Goal: Task Accomplishment & Management: Manage account settings

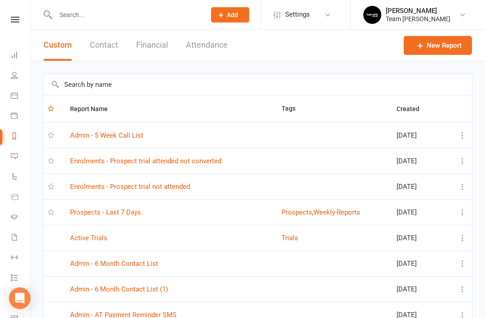
click at [129, 213] on link "Prospects - Last 7 Days" at bounding box center [105, 212] width 71 height 8
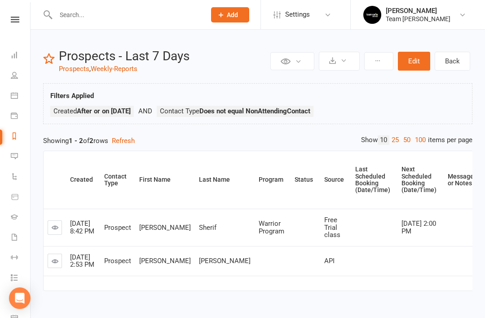
click at [61, 261] on link at bounding box center [55, 260] width 14 height 14
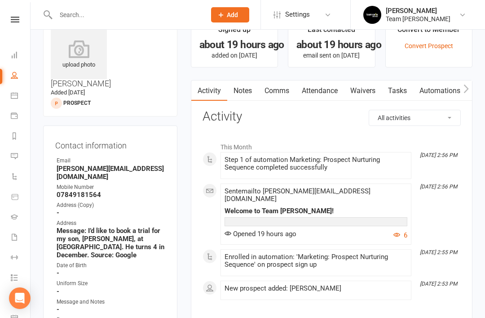
scroll to position [31, 0]
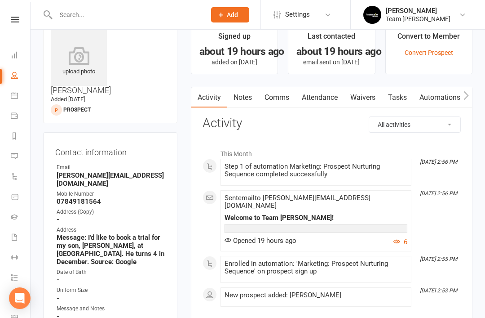
click at [282, 99] on link "Comms" at bounding box center [276, 97] width 37 height 21
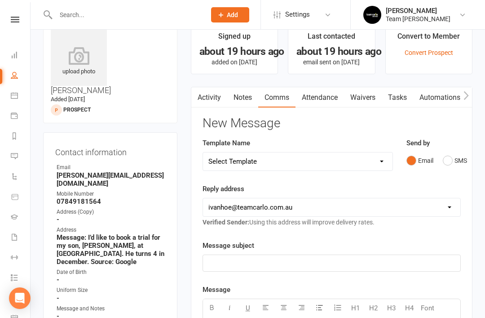
click at [376, 208] on select "hello@clubworx.com ivanhoe@teamcarlo.com.au carlo@teamcarlo.com.au carlo+ivanho…" at bounding box center [331, 207] width 257 height 18
select select "8"
click at [309, 264] on p "﻿" at bounding box center [331, 262] width 247 height 11
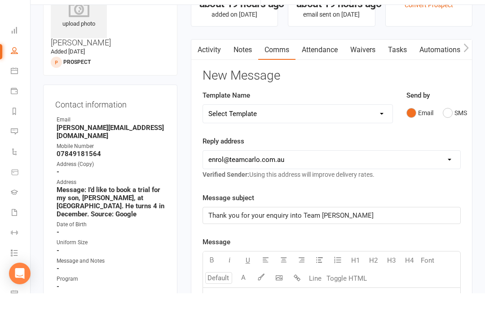
scroll to position [98, 0]
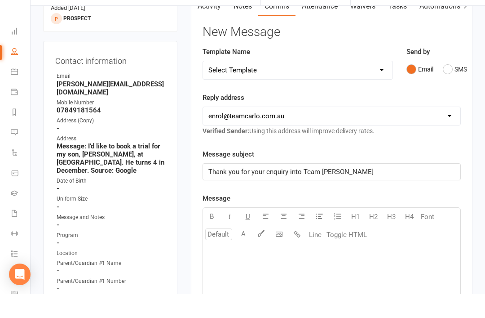
click at [236, 274] on p "﻿" at bounding box center [331, 279] width 247 height 11
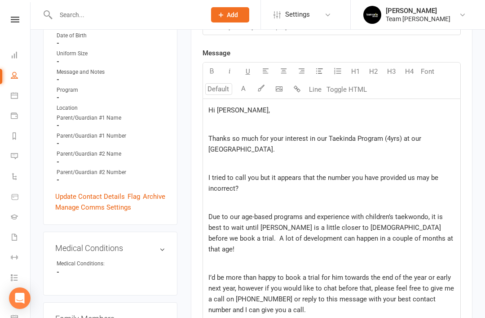
scroll to position [254, 0]
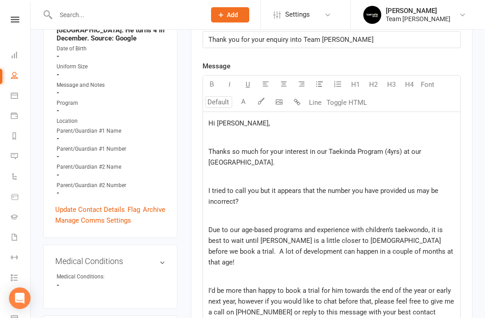
click at [280, 102] on icon "button" at bounding box center [279, 101] width 7 height 7
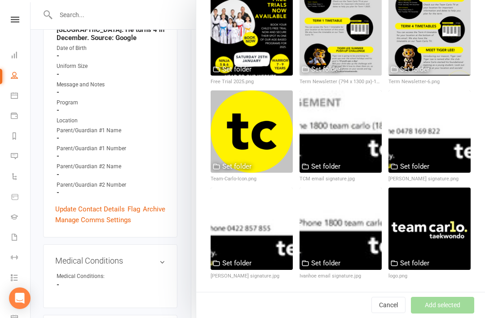
scroll to position [314, 0]
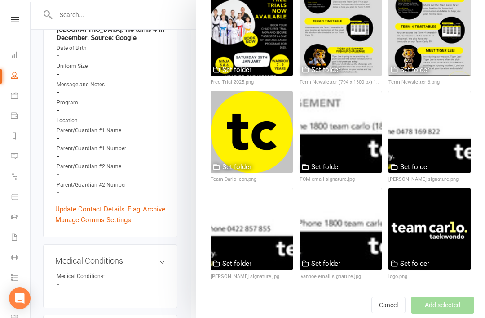
click at [445, 125] on div at bounding box center [430, 132] width 82 height 82
click at [447, 129] on div at bounding box center [430, 132] width 82 height 82
click at [446, 133] on div at bounding box center [430, 132] width 82 height 82
click at [442, 308] on button "Add selected" at bounding box center [442, 305] width 63 height 16
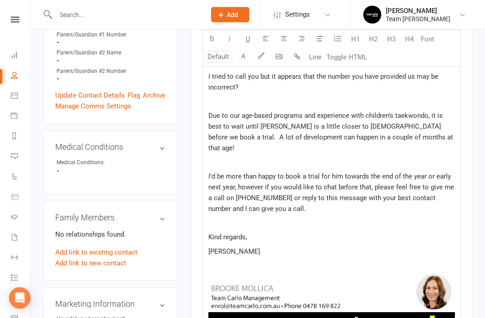
scroll to position [371, 0]
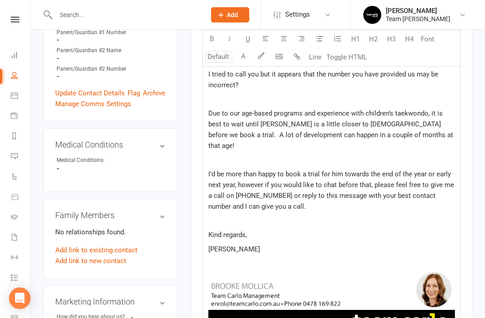
click at [222, 268] on img at bounding box center [331, 303] width 247 height 71
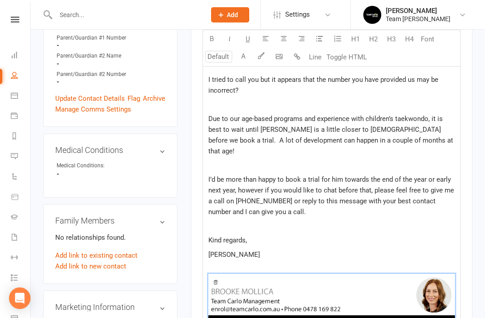
click at [251, 263] on p "﻿ ﻿ 25% 50% 100% ﻿" at bounding box center [331, 311] width 247 height 96
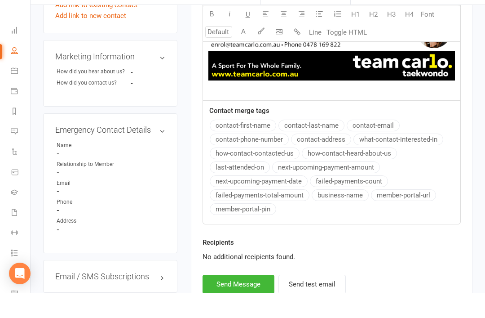
scroll to position [592, 0]
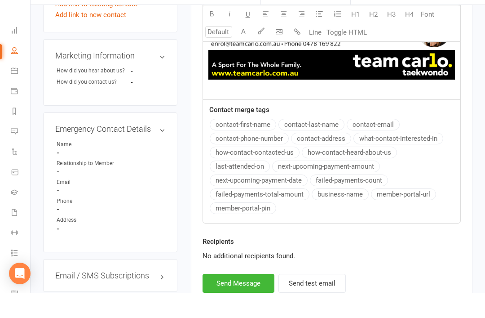
click at [229, 298] on button "Send Message" at bounding box center [239, 307] width 72 height 19
select select "1"
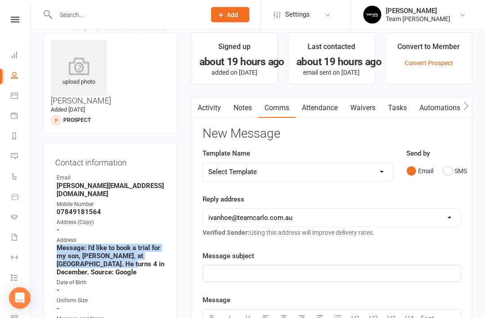
scroll to position [0, 0]
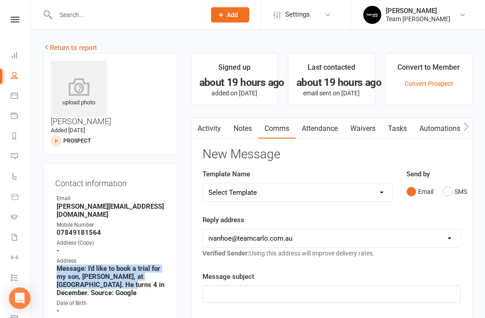
click at [243, 132] on link "Notes" at bounding box center [242, 128] width 31 height 21
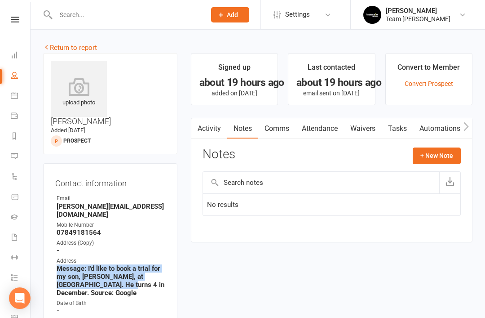
click at [439, 155] on button "+ New Note" at bounding box center [437, 155] width 48 height 16
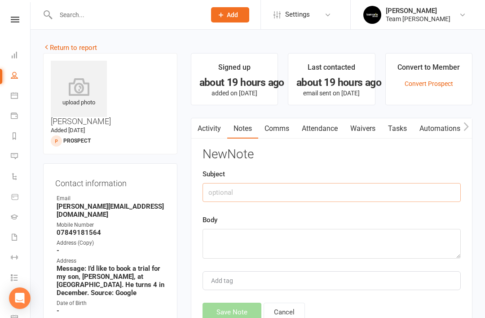
click at [292, 199] on input "text" at bounding box center [332, 192] width 258 height 19
type input "Message submitted online"
click at [251, 242] on textarea at bounding box center [332, 244] width 258 height 30
paste textarea "Message: I’d like to book a trial for my son, Roman, at Ivanhoe. He turns 4 in …"
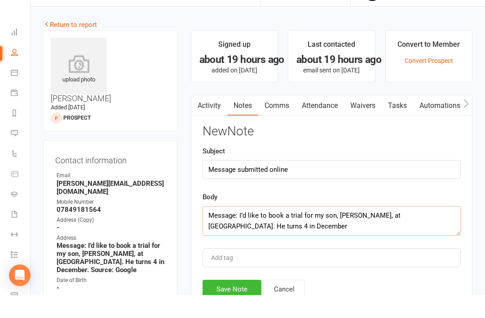
scroll to position [2, 0]
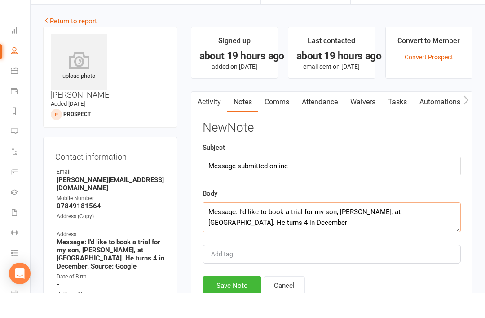
type textarea "Message: I’d like to book a trial for my son, Roman, at Ivanhoe. He turns 4 in …"
click at [236, 300] on button "Save Note" at bounding box center [232, 309] width 59 height 19
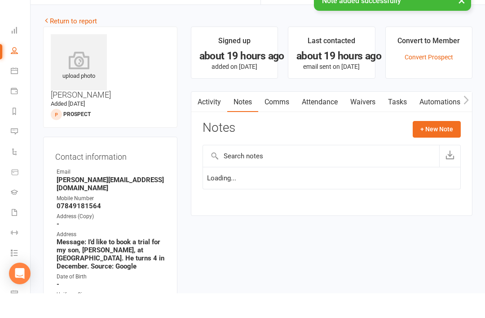
scroll to position [27, 0]
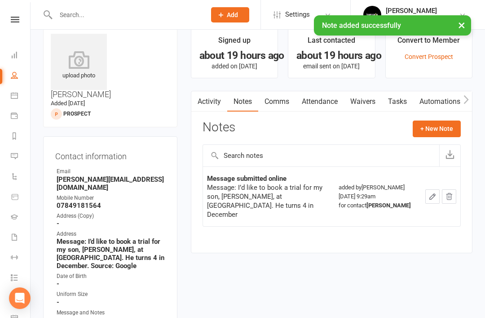
click at [433, 132] on button "+ New Note" at bounding box center [437, 128] width 48 height 16
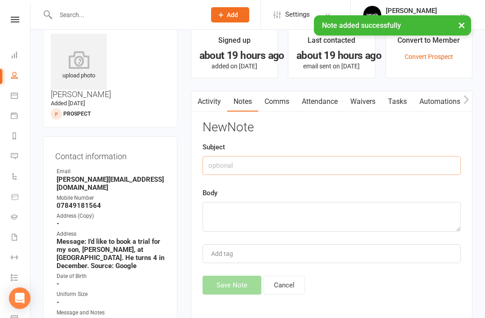
click at [282, 170] on input "text" at bounding box center [332, 165] width 258 height 19
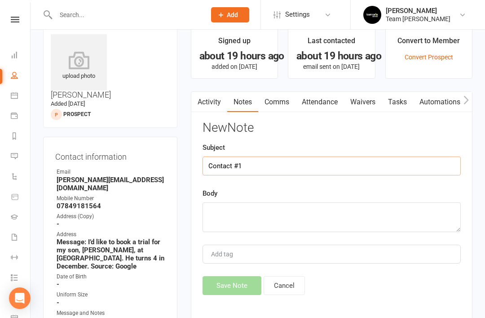
type input "Contact #1"
click at [241, 213] on textarea at bounding box center [332, 217] width 258 height 30
type textarea "t"
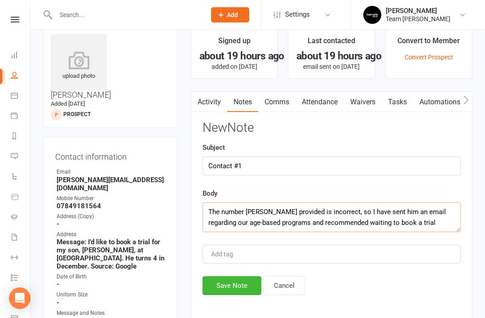
click at [350, 217] on textarea "The number Jim provided is incorrect, so I have sent him an email regarding our…" at bounding box center [332, 217] width 258 height 30
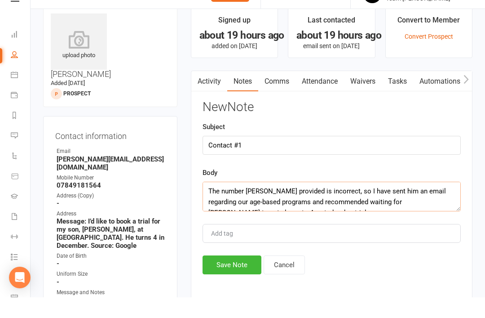
scroll to position [8, 0]
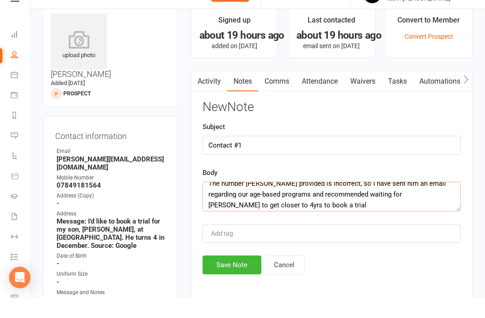
click at [250, 208] on textarea "The number Jim provided is incorrect, so I have sent him an email regarding our…" at bounding box center [332, 217] width 258 height 30
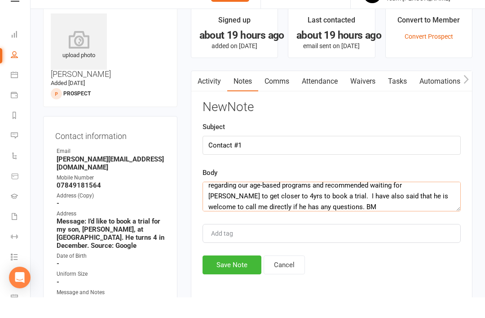
type textarea "The number Jim provided is incorrect, so I have sent him an email regarding our…"
click at [226, 276] on button "Save Note" at bounding box center [232, 285] width 59 height 19
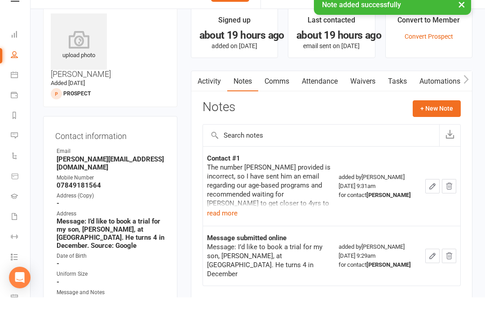
scroll to position [48, 0]
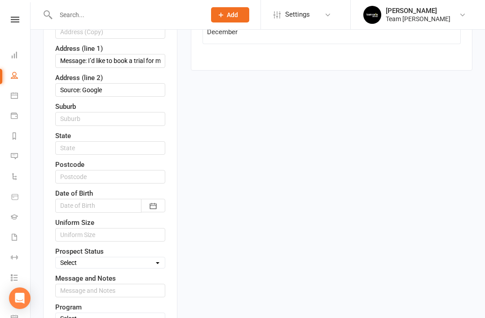
scroll to position [295, 0]
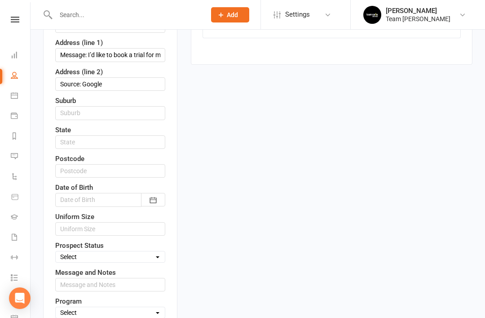
click at [151, 252] on select "Select Open Closed Website Lead Term follow up Waitlist Re-Target Funnel 1st co…" at bounding box center [110, 257] width 109 height 10
select select "1st contact attempt complete"
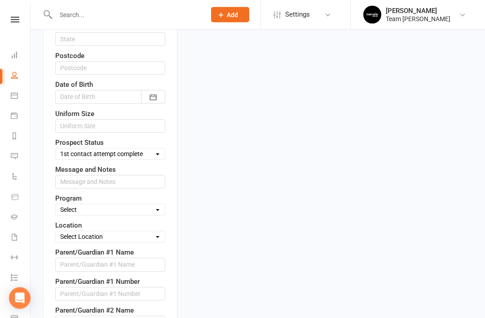
click at [144, 205] on select "Select Taekinda Program Ninja Program Warrior Program Juniors Program Adults Pr…" at bounding box center [110, 210] width 109 height 10
select select "Taekinda Program"
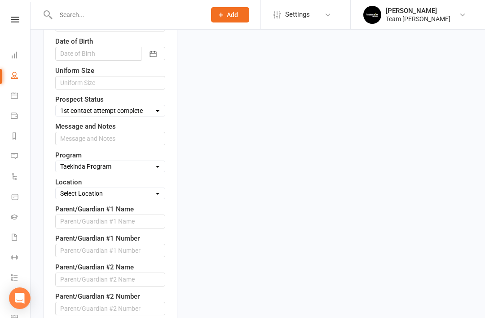
scroll to position [441, 0]
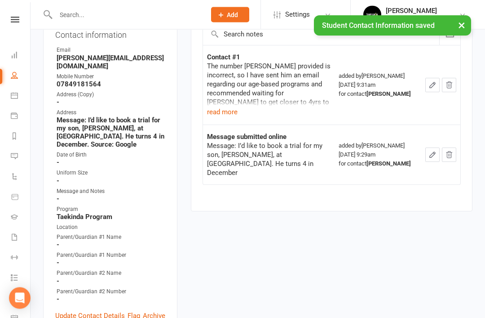
scroll to position [0, 0]
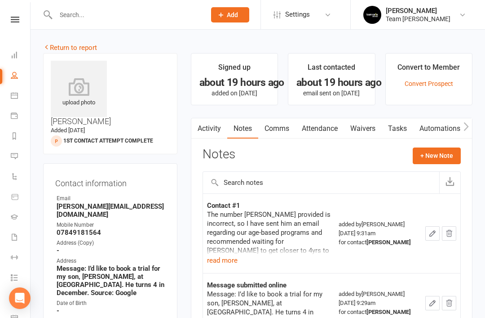
click at [12, 140] on link "Reports" at bounding box center [21, 137] width 20 height 20
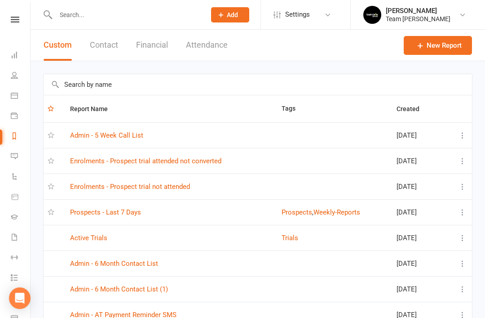
click at [131, 212] on link "Prospects - Last 7 Days" at bounding box center [105, 212] width 71 height 8
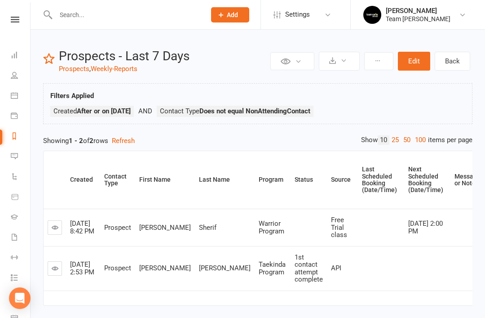
click at [15, 77] on icon at bounding box center [14, 74] width 7 height 7
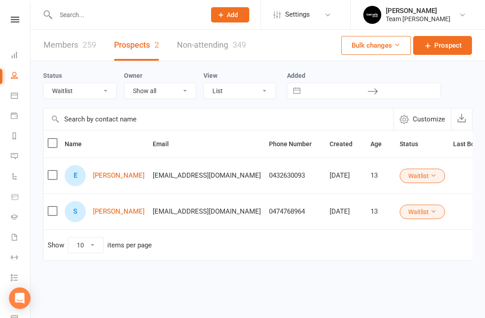
click at [102, 95] on select "All (No status set) (Invalid status) Open Closed Website Lead Term follow up Wa…" at bounding box center [80, 90] width 73 height 15
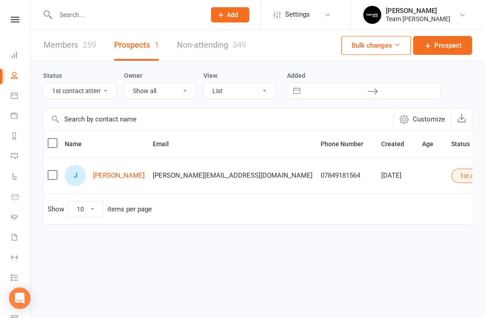
click at [108, 89] on select "All (No status set) (Invalid status) Open Closed Website Lead Term follow up Wa…" at bounding box center [80, 90] width 73 height 15
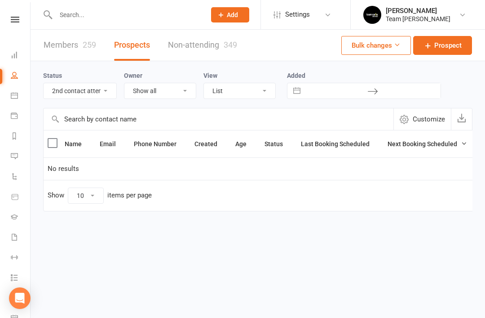
click at [101, 97] on select "All (No status set) (Invalid status) Open Closed Website Lead Term follow up Wa…" at bounding box center [80, 90] width 73 height 15
select select "3rd contact attempt complete"
click at [15, 57] on icon at bounding box center [14, 54] width 7 height 7
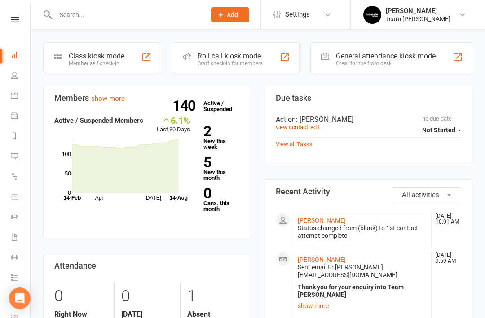
click at [292, 146] on link "View all Tasks" at bounding box center [294, 144] width 37 height 7
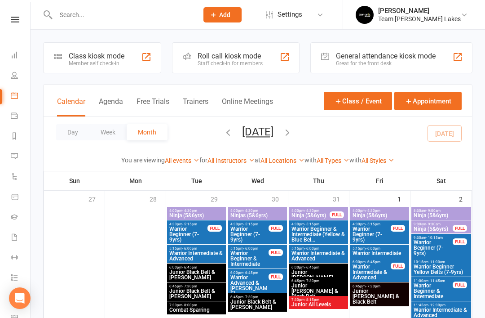
scroll to position [203, 0]
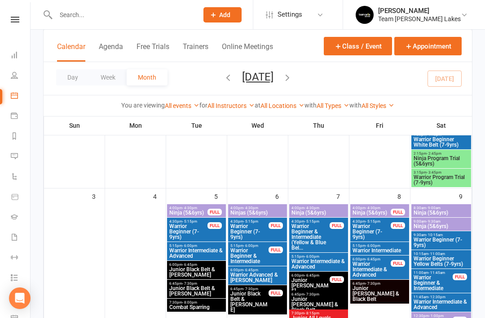
click at [16, 159] on link "Messages 2" at bounding box center [21, 157] width 20 height 20
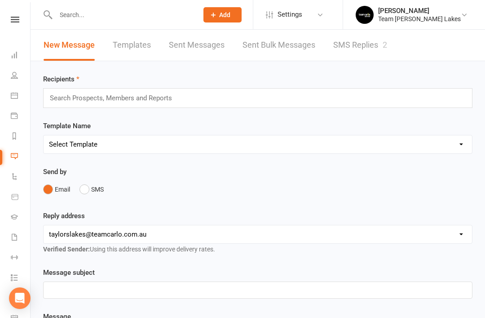
click at [13, 138] on icon at bounding box center [14, 135] width 7 height 7
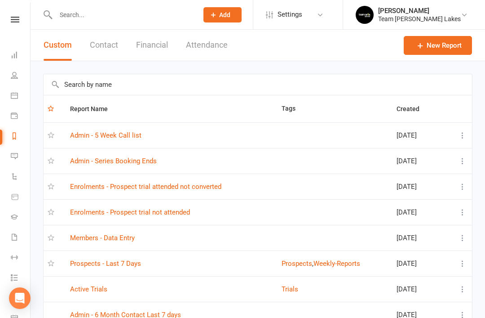
click at [113, 262] on link "Prospects - Last 7 Days" at bounding box center [105, 263] width 71 height 8
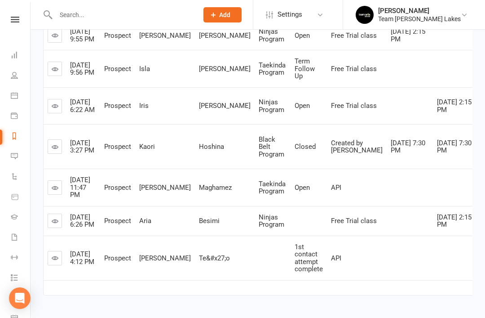
scroll to position [189, 0]
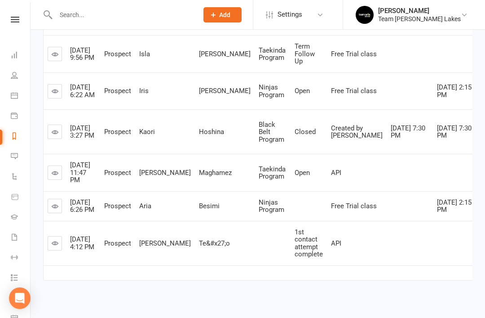
click at [57, 209] on icon at bounding box center [55, 206] width 7 height 7
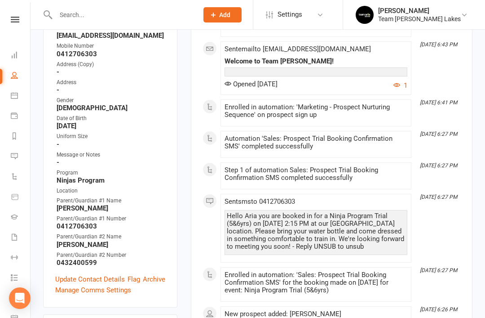
scroll to position [186, 0]
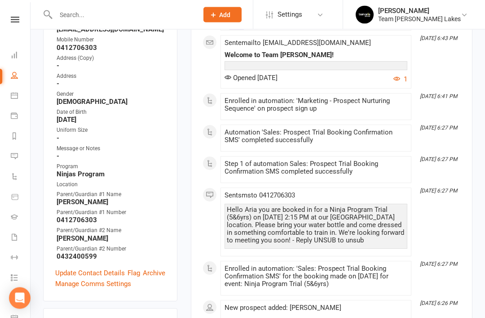
click at [85, 268] on link "Update Contact Details" at bounding box center [90, 273] width 70 height 11
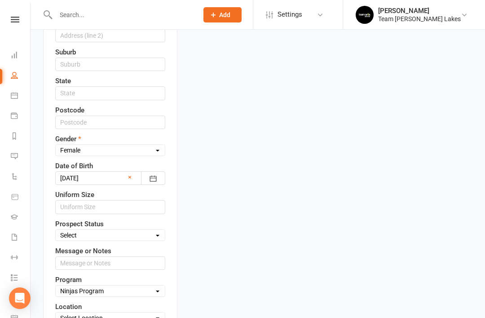
scroll to position [355, 0]
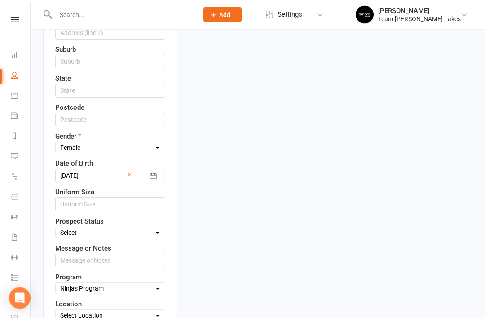
click at [153, 228] on select "Select Open Closed Website Lead Term Follow Up Waiting List Re-Target Funnel 1s…" at bounding box center [110, 233] width 109 height 10
select select "Open"
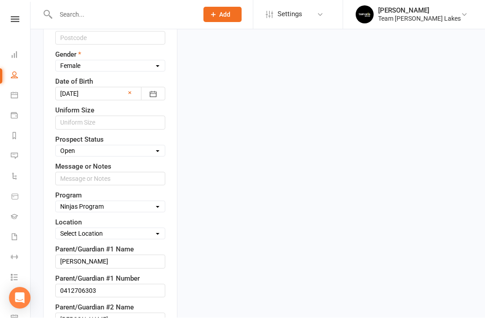
scroll to position [437, 0]
click at [149, 228] on select "Select Location Taekwondo Room" at bounding box center [110, 233] width 109 height 10
select select "0"
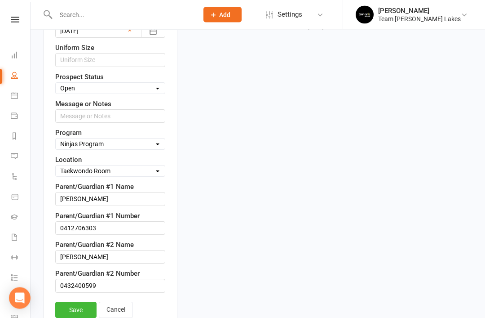
scroll to position [499, 0]
click at [75, 301] on link "Save" at bounding box center [75, 309] width 41 height 16
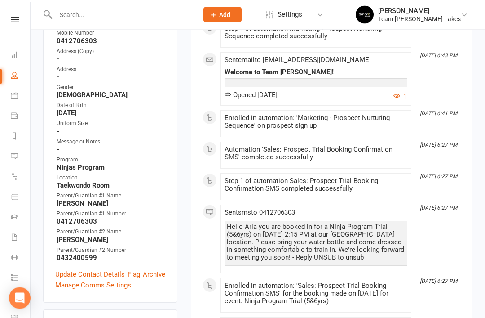
scroll to position [193, 0]
copy strong "Gonul Besimi"
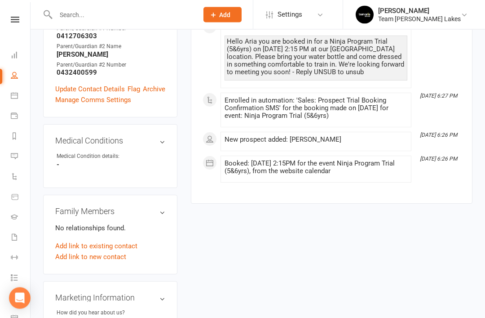
scroll to position [378, 0]
click at [106, 251] on link "Add link to new contact" at bounding box center [90, 256] width 71 height 11
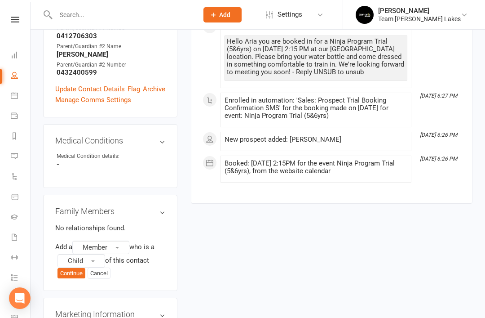
click at [126, 240] on button "Member" at bounding box center [100, 246] width 57 height 13
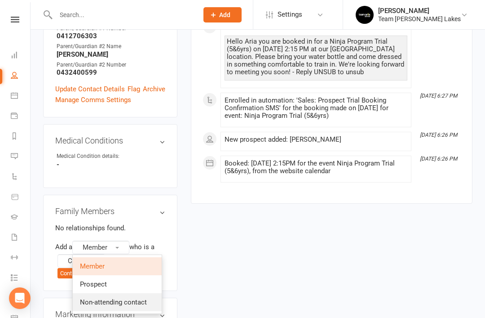
click at [133, 298] on span "Non-attending contact" at bounding box center [113, 302] width 67 height 8
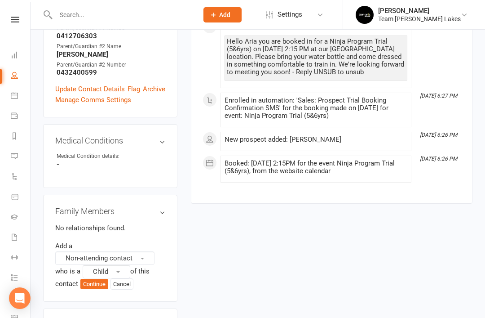
click at [120, 265] on button "Child" at bounding box center [107, 271] width 48 height 13
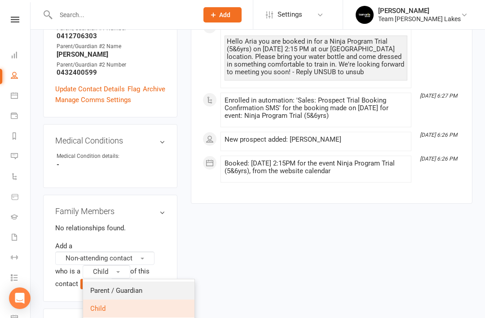
click at [137, 286] on span "Parent / Guardian" at bounding box center [116, 290] width 52 height 8
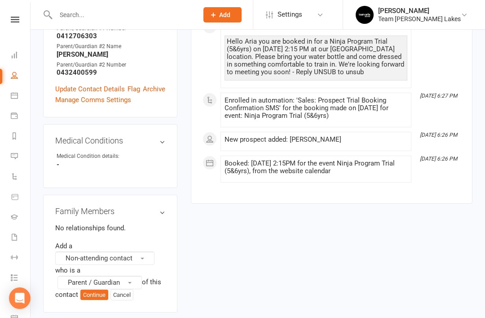
click at [102, 289] on button "Continue" at bounding box center [94, 294] width 28 height 11
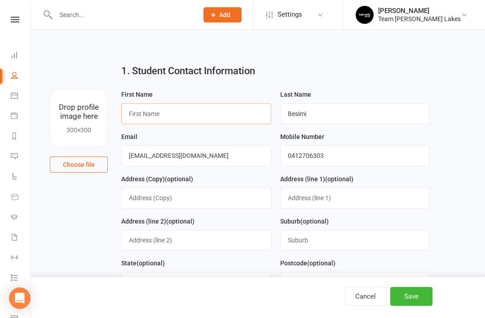
click at [198, 113] on input "text" at bounding box center [196, 113] width 150 height 21
paste input "Gonul Besimi"
click at [146, 116] on input "Gonul Besimi" at bounding box center [196, 113] width 150 height 21
click at [185, 115] on input "Gonul Besimi" at bounding box center [196, 113] width 150 height 21
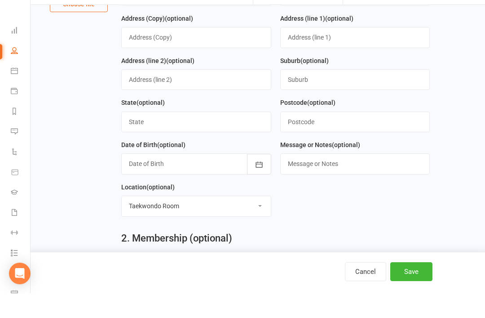
scroll to position [148, 0]
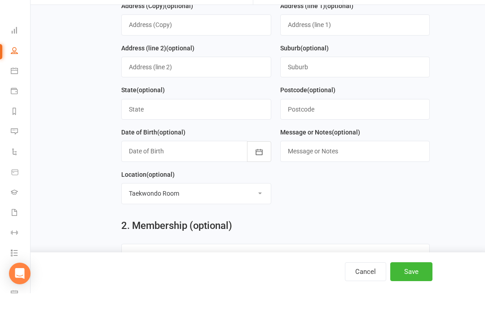
type input "Gonul"
click at [409, 300] on button "Save" at bounding box center [411, 296] width 42 height 19
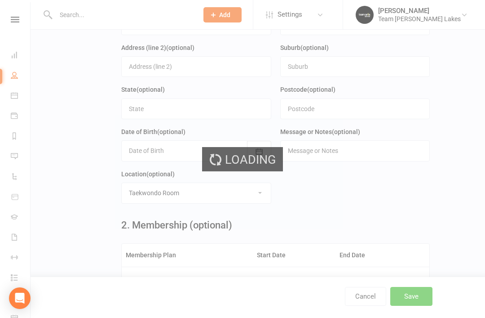
scroll to position [0, 0]
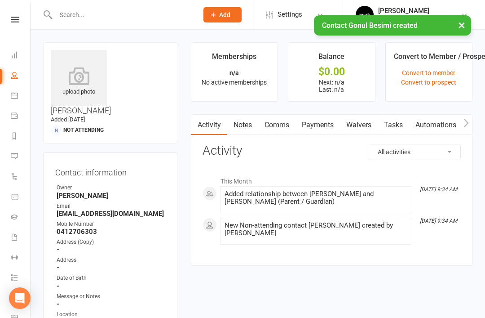
click at [362, 127] on link "Waivers" at bounding box center [359, 125] width 38 height 21
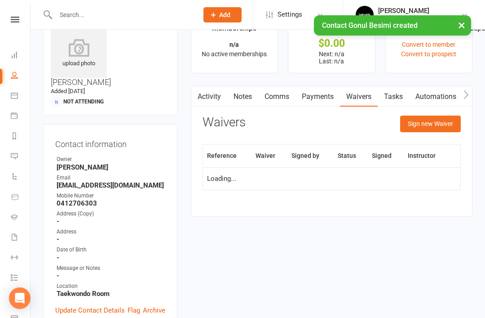
scroll to position [29, 0]
click at [437, 122] on button "Sign new Waiver" at bounding box center [430, 123] width 61 height 16
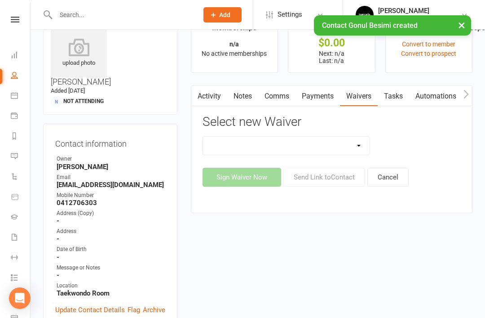
click at [358, 146] on select "Family Program Combination Member Waiver (3+ Family Members) Family Program Com…" at bounding box center [286, 146] width 167 height 18
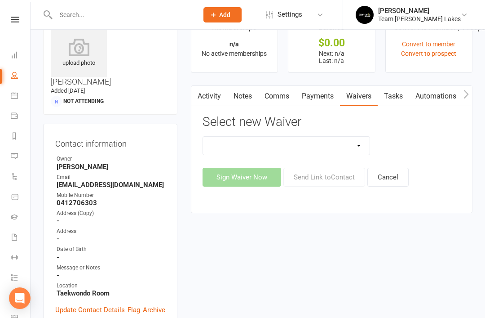
select select "2"
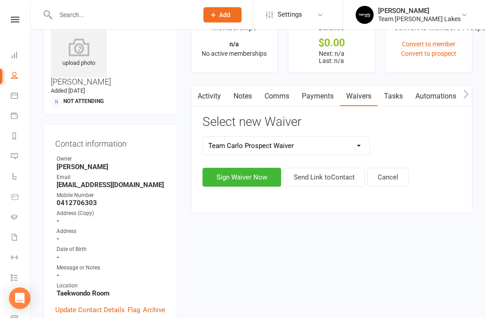
click at [343, 176] on button "Send Link to Contact" at bounding box center [324, 177] width 82 height 19
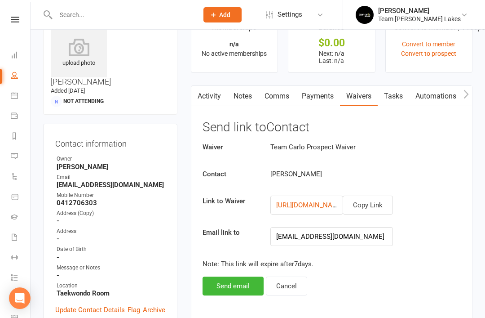
click at [238, 283] on button "Send email" at bounding box center [233, 285] width 61 height 19
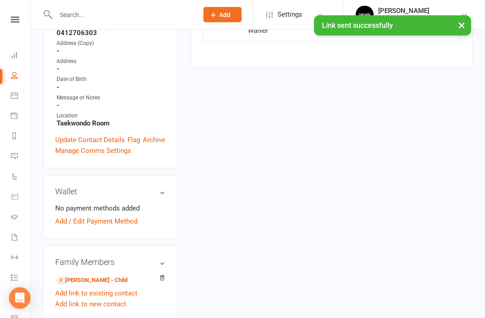
scroll to position [199, 0]
click at [102, 275] on link "Aria Besimi - Child" at bounding box center [92, 279] width 71 height 9
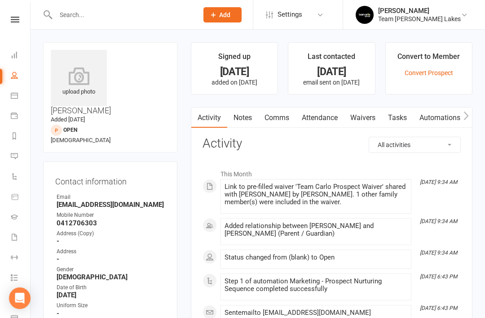
click at [13, 138] on icon at bounding box center [14, 135] width 7 height 7
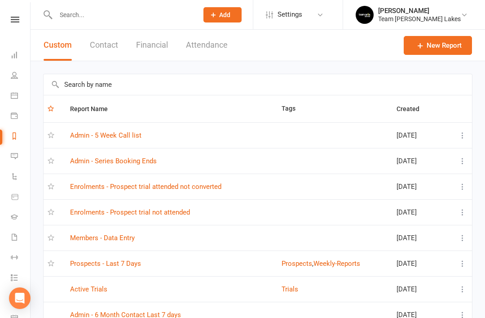
click at [129, 259] on link "Prospects - Last 7 Days" at bounding box center [105, 263] width 71 height 8
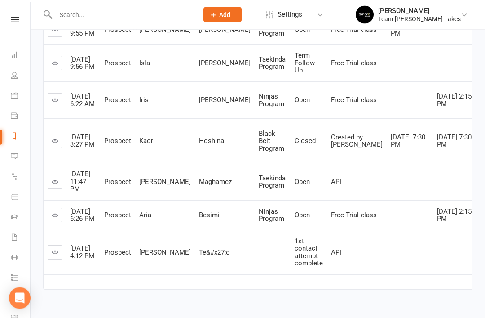
scroll to position [189, 0]
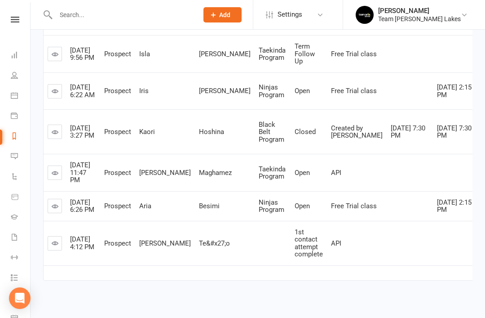
click at [53, 180] on link at bounding box center [55, 172] width 14 height 14
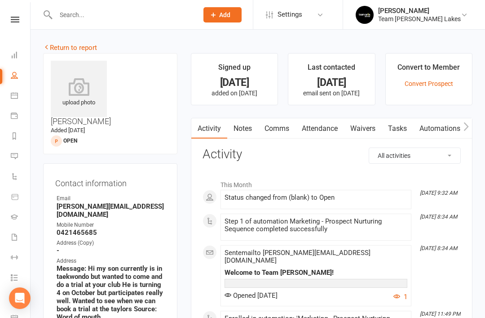
click at [251, 130] on link "Notes" at bounding box center [242, 128] width 31 height 21
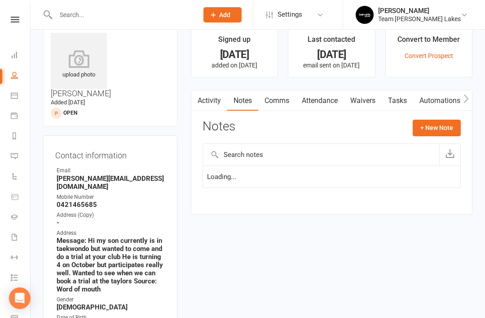
scroll to position [29, 0]
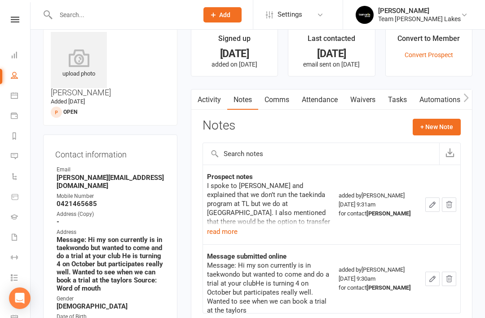
click at [221, 228] on button "read more" at bounding box center [222, 231] width 31 height 11
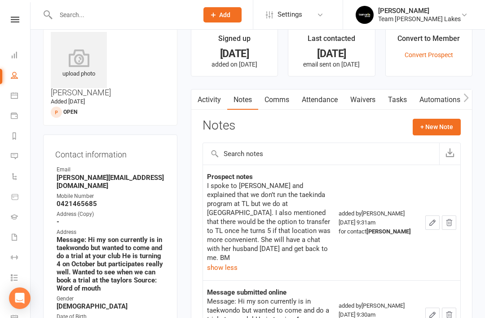
click at [18, 134] on link "Reports" at bounding box center [21, 137] width 20 height 20
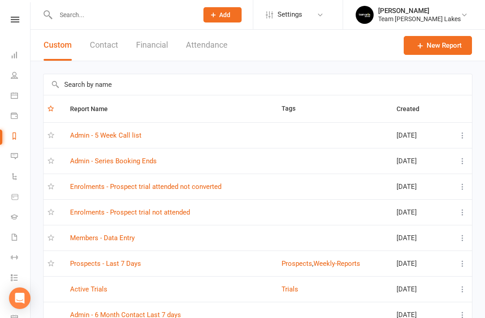
click at [113, 267] on link "Prospects - Last 7 Days" at bounding box center [105, 263] width 71 height 8
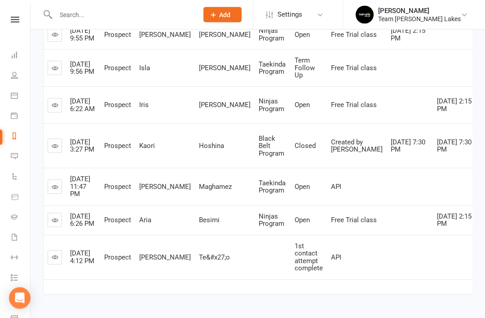
scroll to position [189, 0]
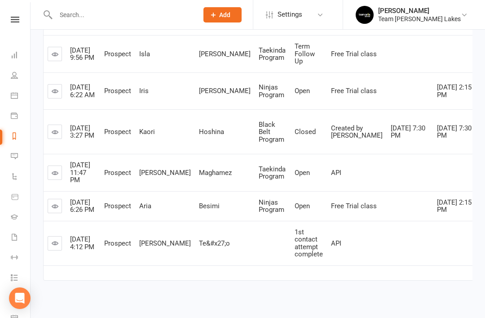
click at [59, 250] on link at bounding box center [55, 243] width 14 height 14
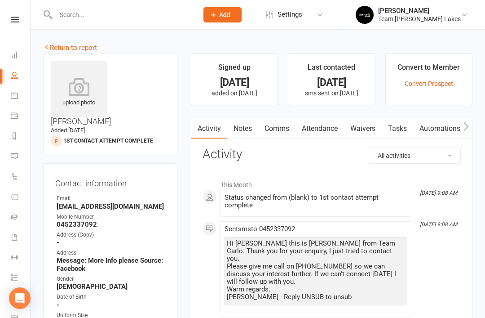
click at [284, 130] on link "Comms" at bounding box center [276, 128] width 37 height 21
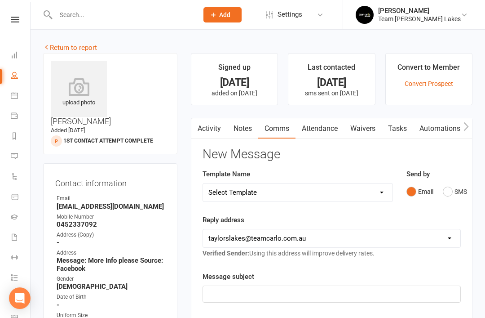
click at [376, 196] on select "Select Template [SMS] Delivery - Class change advice [SMS] Direct Debit - AT Pa…" at bounding box center [298, 192] width 190 height 18
select select "32"
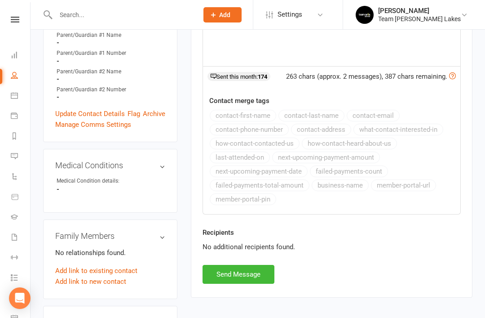
scroll to position [343, 0]
click at [230, 273] on button "Send Message" at bounding box center [239, 274] width 72 height 19
select select
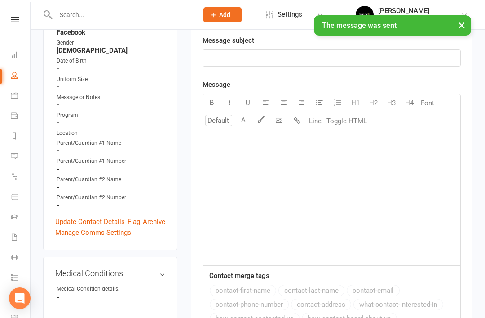
click at [101, 216] on link "Update Contact Details" at bounding box center [90, 221] width 70 height 11
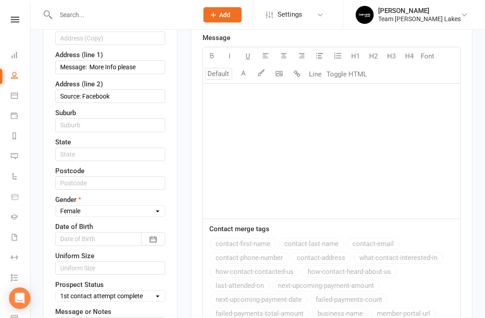
scroll to position [283, 0]
click at [153, 290] on select "Select Open Closed Website Lead Term Follow Up Waiting List Re-Target Funnel 1s…" at bounding box center [110, 295] width 109 height 10
select select "2nd contact attempt complete"
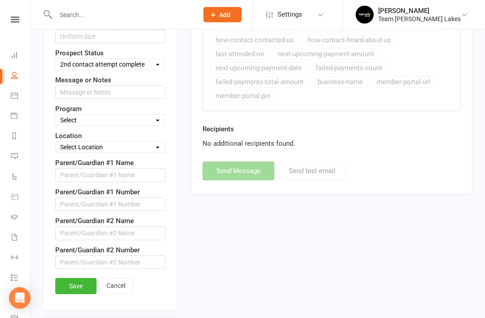
scroll to position [510, 0]
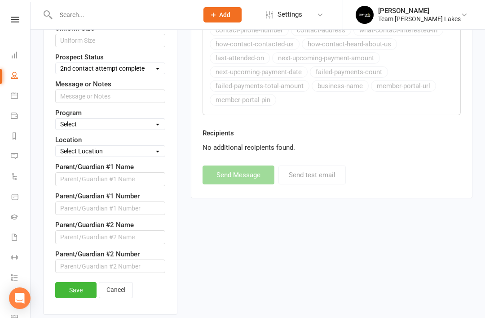
click at [81, 282] on link "Save" at bounding box center [75, 290] width 41 height 16
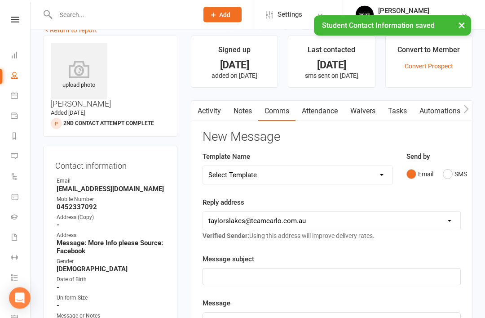
scroll to position [0, 0]
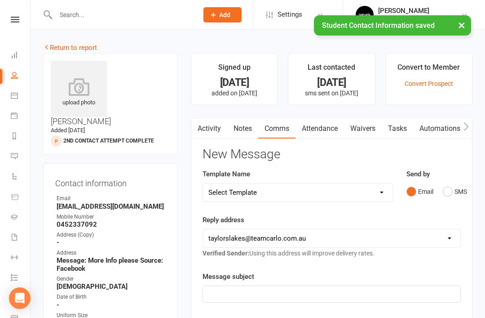
click at [62, 44] on link "Return to report" at bounding box center [70, 48] width 54 height 8
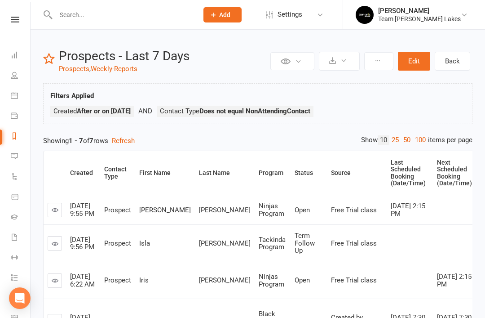
click at [133, 19] on input "text" at bounding box center [122, 15] width 139 height 13
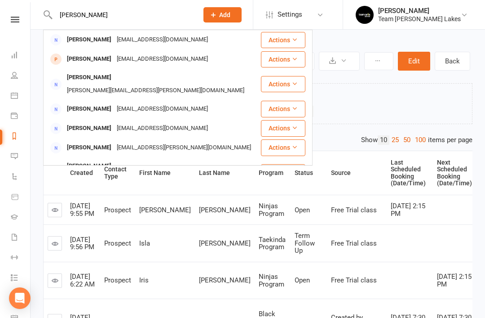
type input "Angela"
click at [17, 58] on icon at bounding box center [14, 54] width 7 height 7
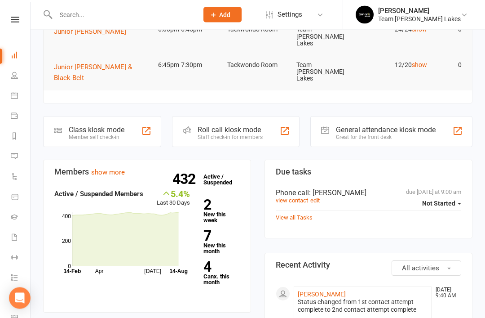
scroll to position [183, 0]
click at [295, 197] on link "view contact" at bounding box center [292, 200] width 32 height 7
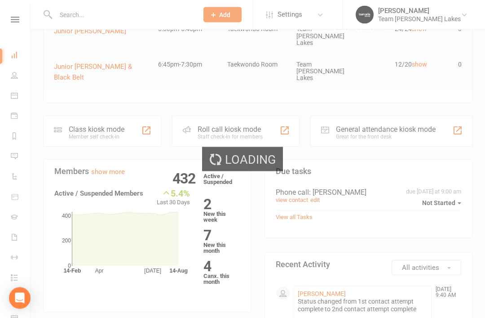
scroll to position [183, 0]
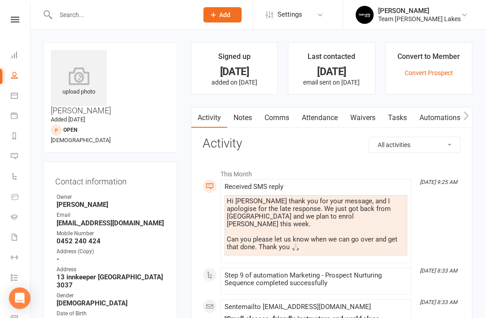
click at [242, 121] on link "Notes" at bounding box center [242, 117] width 31 height 21
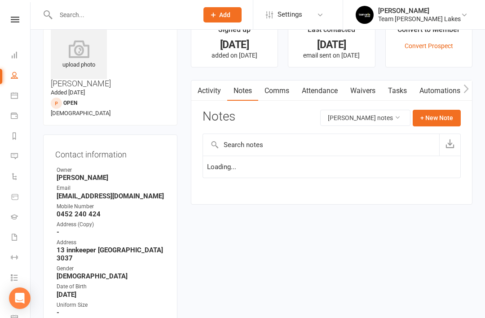
scroll to position [29, 0]
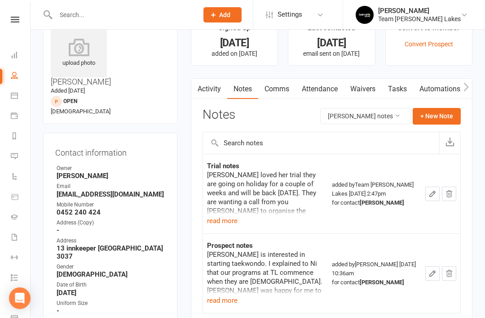
click at [217, 223] on button "read more" at bounding box center [222, 220] width 31 height 11
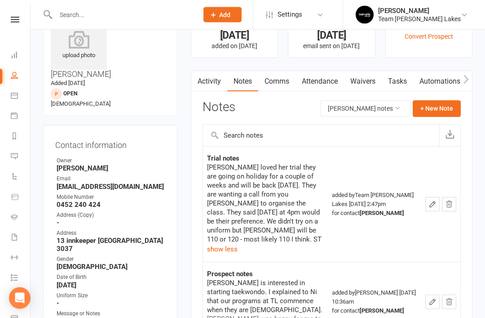
scroll to position [36, 0]
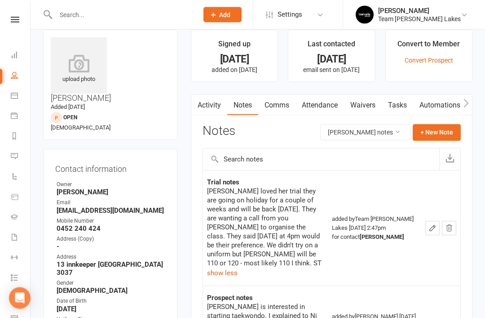
click at [14, 99] on link "Calendar" at bounding box center [21, 96] width 20 height 20
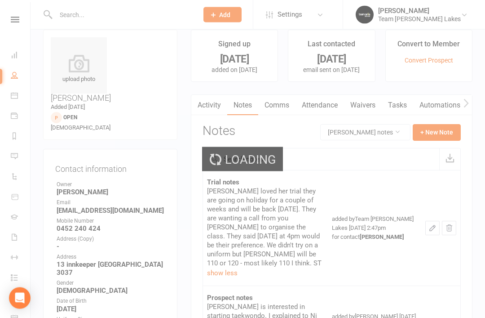
scroll to position [13, 0]
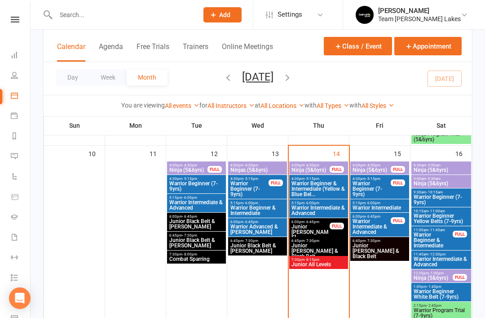
scroll to position [420, 0]
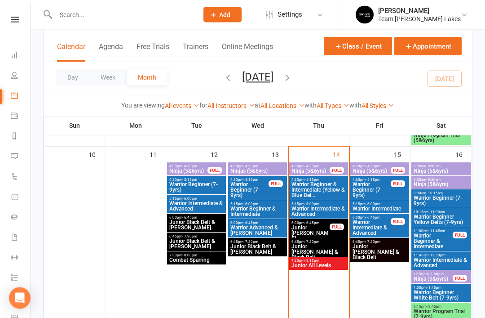
click at [376, 168] on span "Ninja (5&6yrs)" at bounding box center [371, 170] width 39 height 5
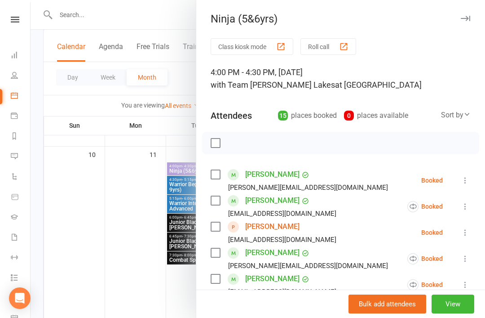
click at [469, 13] on button "button" at bounding box center [465, 18] width 11 height 11
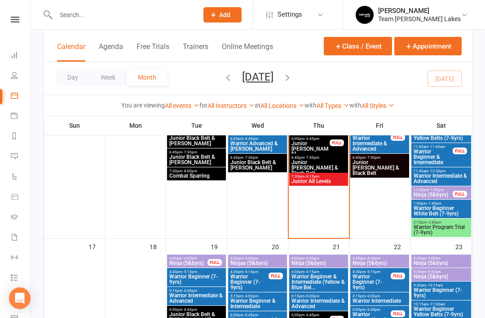
scroll to position [525, 0]
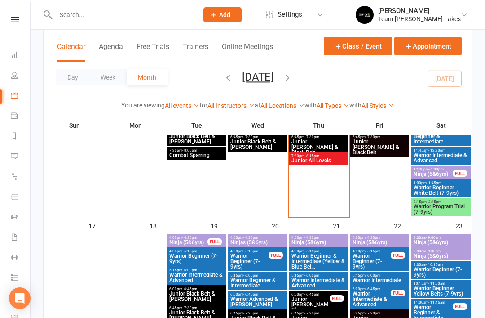
click at [376, 239] on span "Ninja (5&6yrs)" at bounding box center [379, 241] width 55 height 5
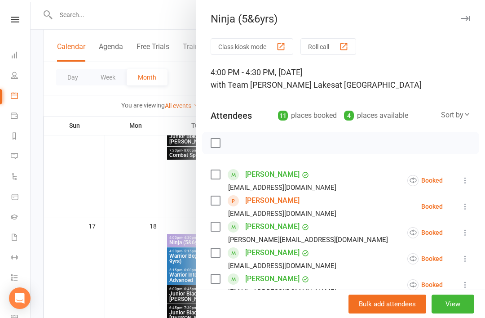
click at [466, 16] on icon "button" at bounding box center [465, 18] width 9 height 5
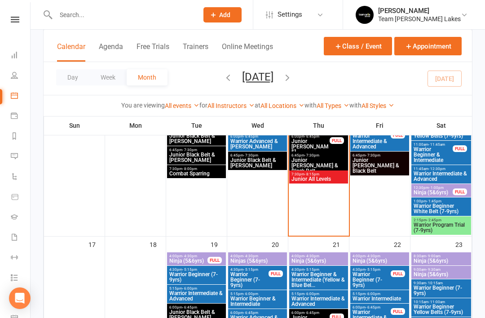
scroll to position [513, 0]
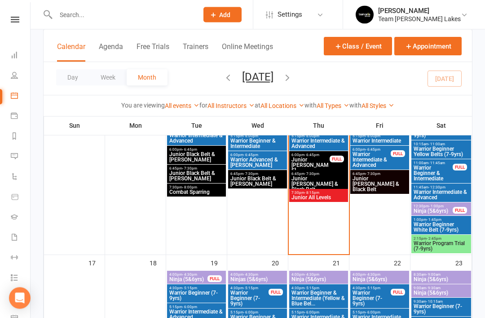
click at [383, 279] on span "Ninja (5&6yrs)" at bounding box center [379, 279] width 55 height 5
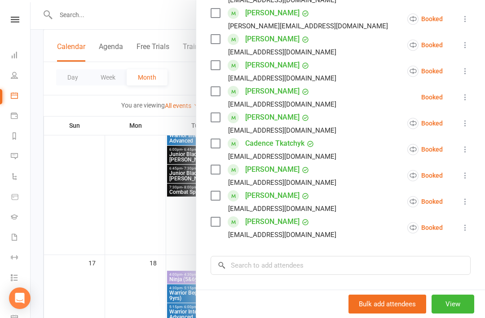
scroll to position [215, 0]
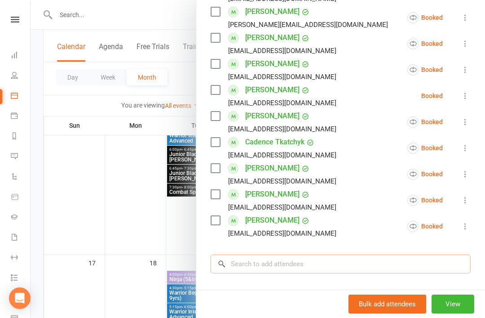
click at [289, 259] on input "search" at bounding box center [341, 263] width 260 height 19
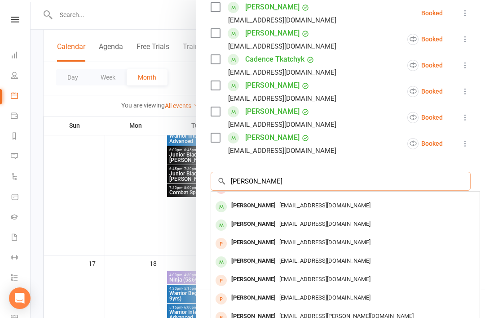
scroll to position [297, 0]
type input "Angela"
click at [258, 297] on div "Angela Joannou" at bounding box center [254, 298] width 52 height 13
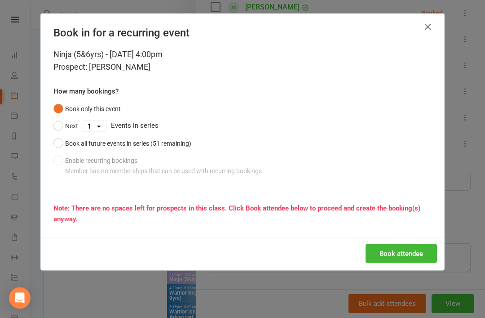
scroll to position [488, 0]
click at [60, 144] on button "Book all future events in series (51 remaining)" at bounding box center [122, 143] width 138 height 17
click at [393, 256] on button "Book attendee" at bounding box center [401, 253] width 71 height 19
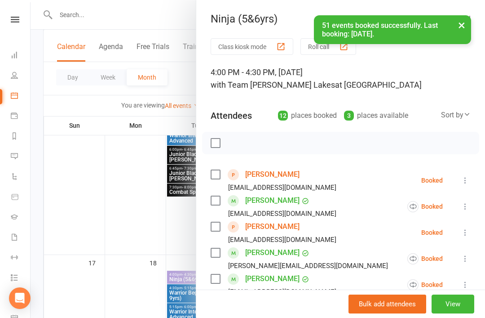
scroll to position [0, 0]
click at [123, 225] on div at bounding box center [258, 159] width 455 height 318
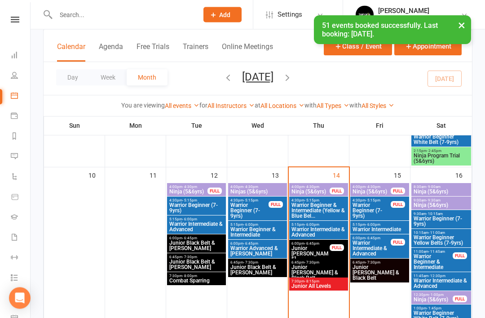
scroll to position [391, 0]
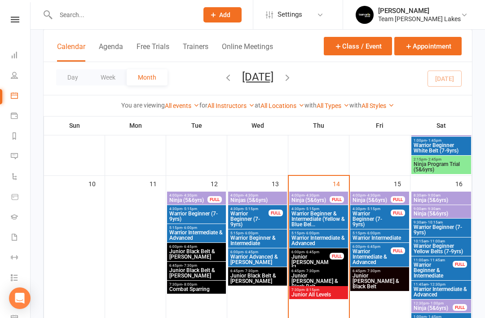
click at [382, 201] on span "Ninja (5&6yrs)" at bounding box center [371, 199] width 39 height 5
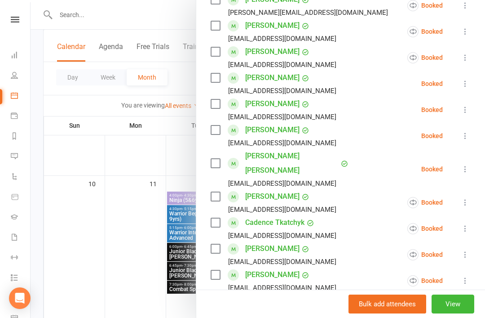
scroll to position [254, 0]
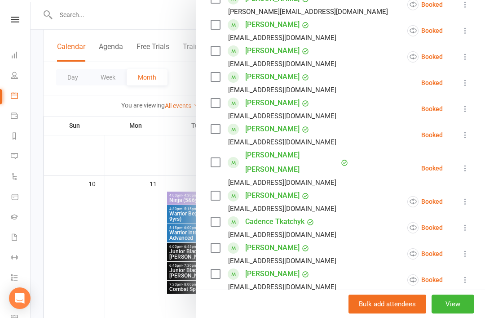
click at [108, 234] on div at bounding box center [258, 159] width 455 height 318
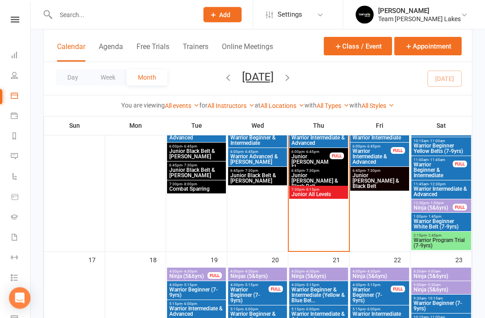
scroll to position [491, 0]
click at [389, 274] on span "Ninja (5&6yrs)" at bounding box center [379, 275] width 55 height 5
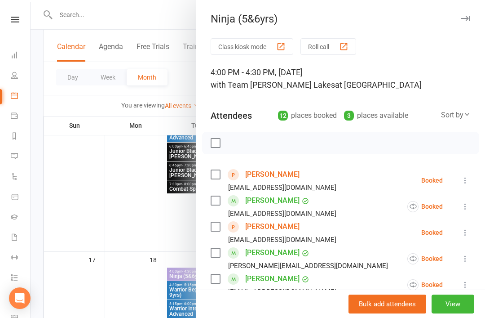
click at [278, 174] on link "Angela Joannou" at bounding box center [272, 174] width 54 height 14
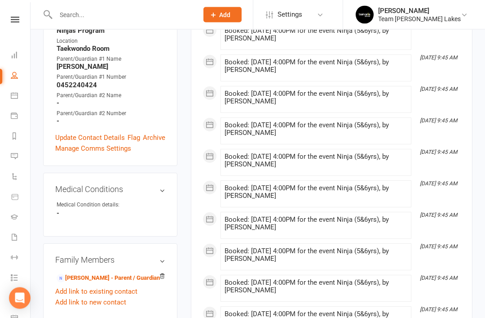
scroll to position [345, 0]
click at [113, 273] on link "Ni Putri - Parent / Guardian" at bounding box center [108, 277] width 103 height 9
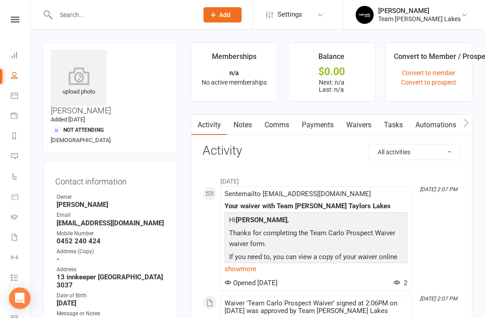
click at [365, 126] on link "Waivers" at bounding box center [359, 125] width 38 height 21
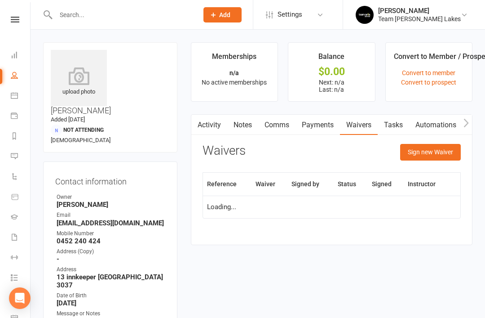
scroll to position [29, 0]
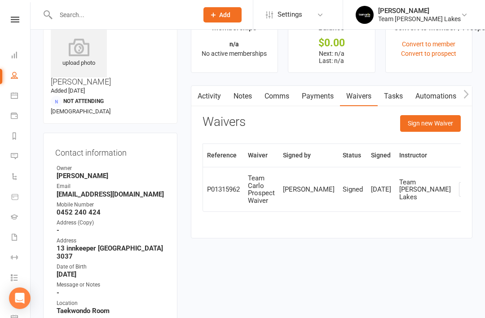
click at [437, 122] on button "Sign new Waiver" at bounding box center [430, 123] width 61 height 16
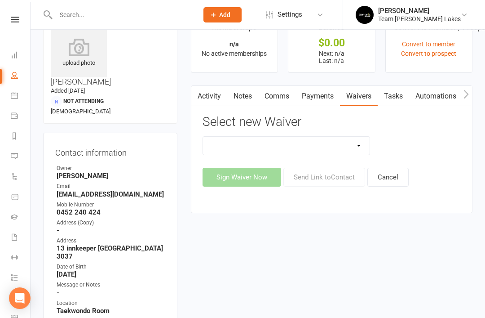
click at [355, 150] on select "Family Program Combination Member Waiver (3+ Family Members) Family Program Com…" at bounding box center [286, 146] width 167 height 18
select select "13867"
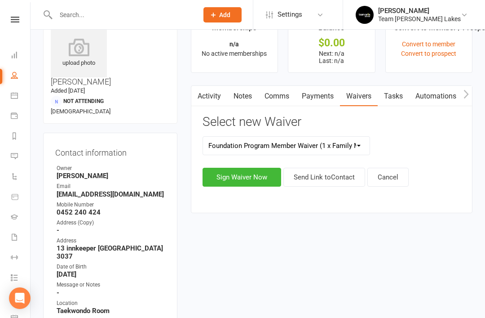
click at [331, 176] on button "Send Link to Contact" at bounding box center [324, 177] width 82 height 19
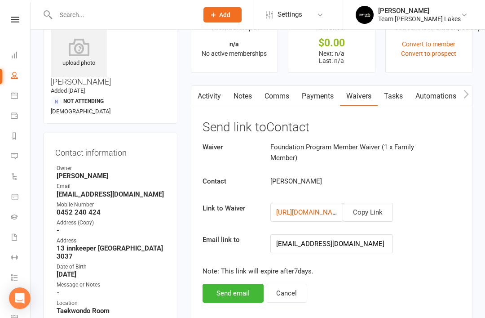
click at [230, 292] on button "Send email" at bounding box center [233, 292] width 61 height 19
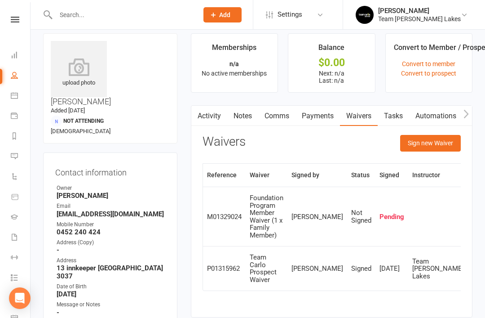
scroll to position [0, 0]
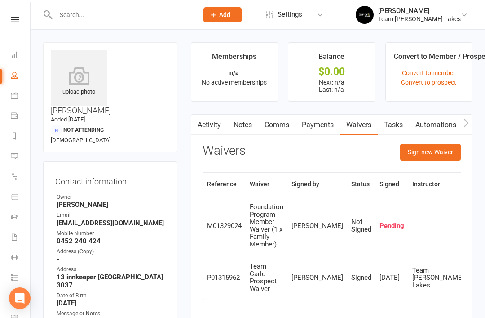
click at [394, 125] on link "Tasks" at bounding box center [393, 125] width 31 height 21
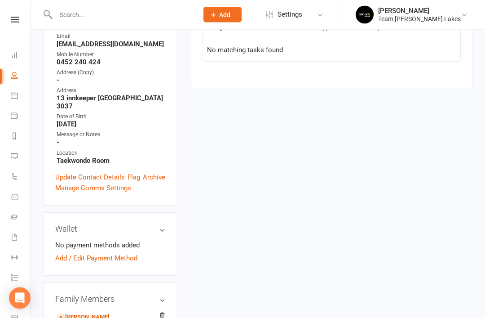
scroll to position [179, 0]
click at [110, 312] on link "Angela Joannou - Child" at bounding box center [83, 316] width 53 height 9
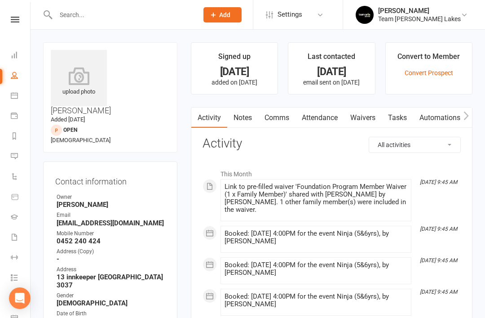
click at [404, 117] on link "Tasks" at bounding box center [397, 117] width 31 height 21
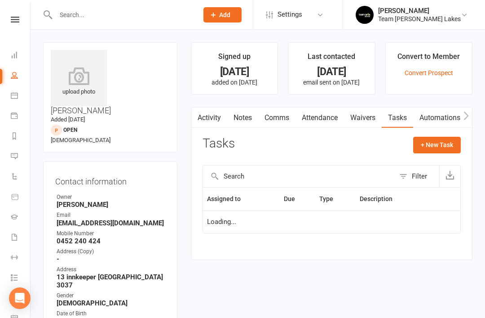
scroll to position [29, 0]
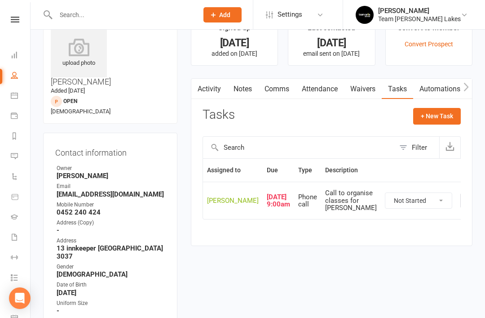
click at [405, 208] on select "Not Started In Progress Waiting Complete" at bounding box center [418, 200] width 66 height 15
select select "unstarted"
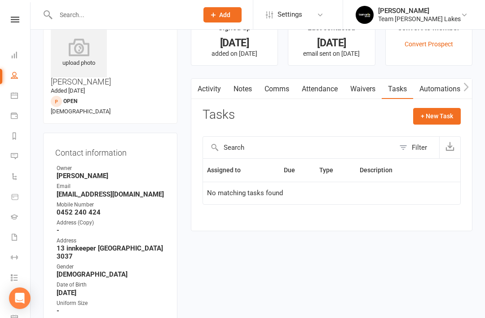
scroll to position [0, 0]
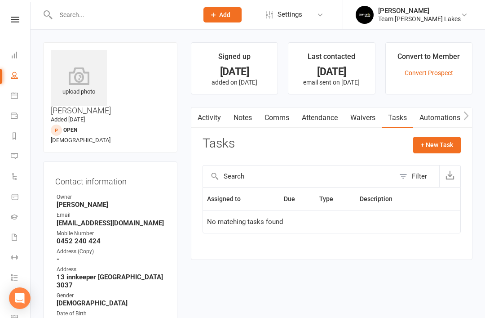
click at [19, 155] on link "Messages 2" at bounding box center [21, 157] width 20 height 20
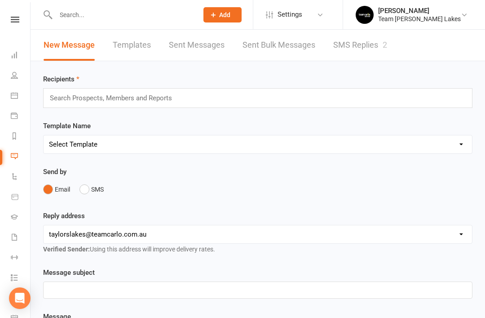
click at [360, 48] on link "SMS Replies 2" at bounding box center [360, 45] width 54 height 31
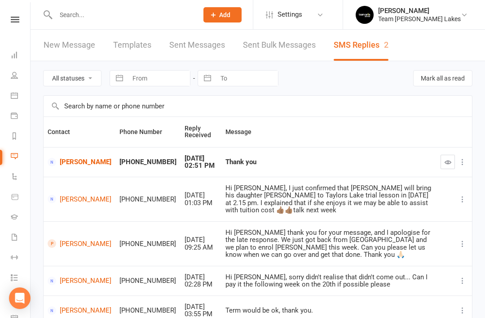
click at [177, 18] on input "text" at bounding box center [122, 15] width 139 height 13
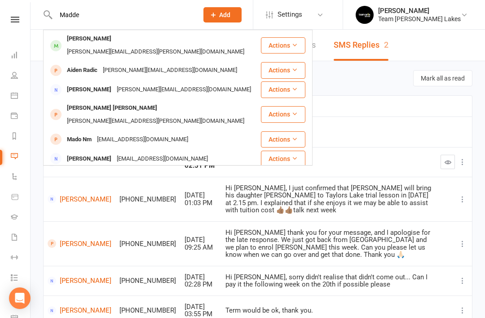
type input "Madden"
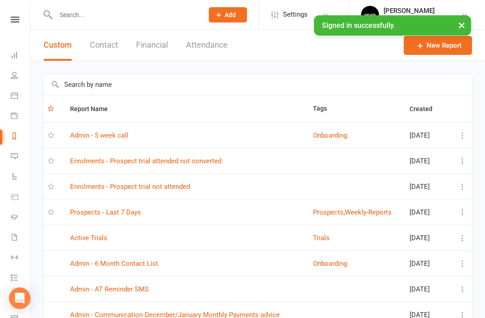
click at [125, 215] on link "Prospects - Last 7 Days" at bounding box center [105, 212] width 71 height 8
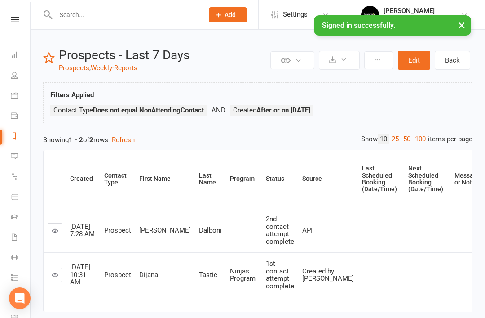
scroll to position [13, 0]
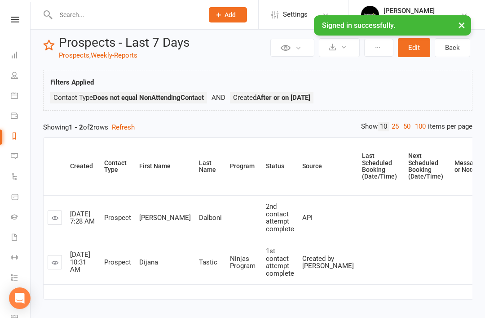
click at [53, 218] on icon at bounding box center [55, 217] width 7 height 7
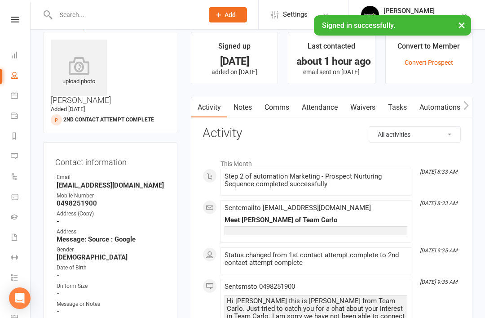
scroll to position [24, 0]
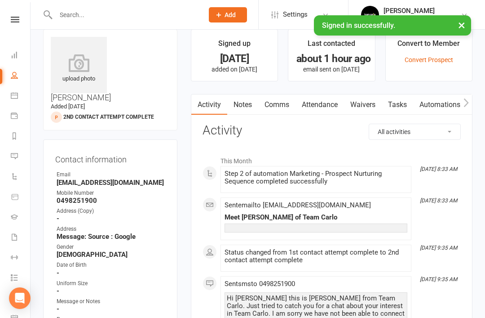
click at [271, 107] on link "Comms" at bounding box center [276, 104] width 37 height 21
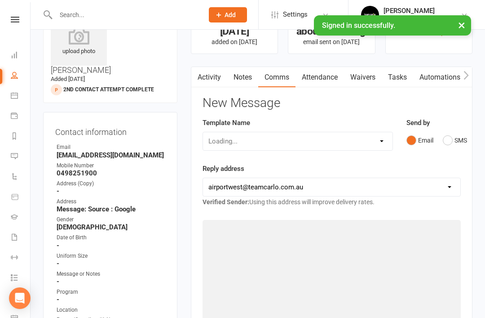
scroll to position [53, 0]
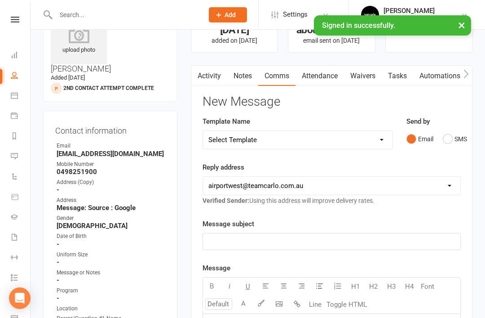
click at [380, 137] on select "Select Template [SMS] Direct Debit - AT Payment Reminder SMS [SMS] Direct Debit…" at bounding box center [298, 140] width 190 height 18
select select "37"
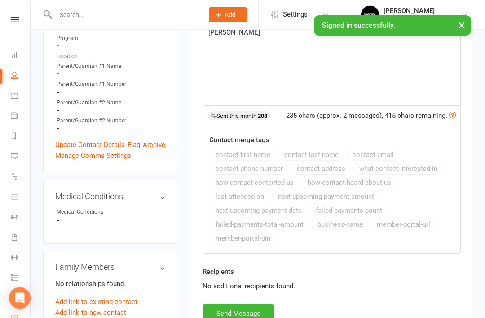
click at [228, 315] on button "Send Message" at bounding box center [239, 313] width 72 height 19
select select
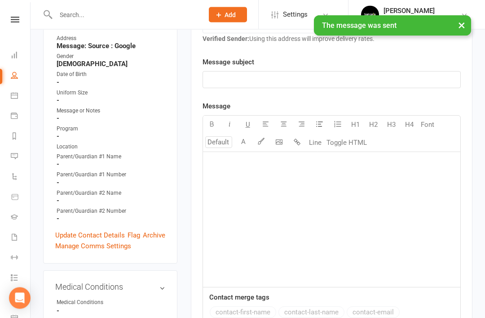
click at [85, 230] on link "Update Contact Details" at bounding box center [90, 235] width 70 height 11
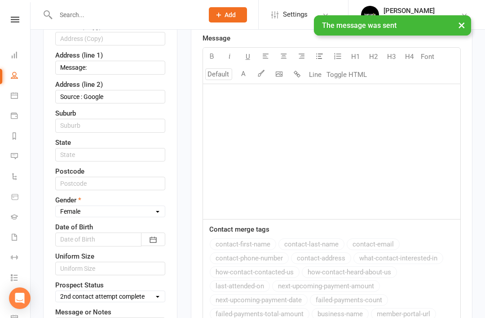
scroll to position [296, 0]
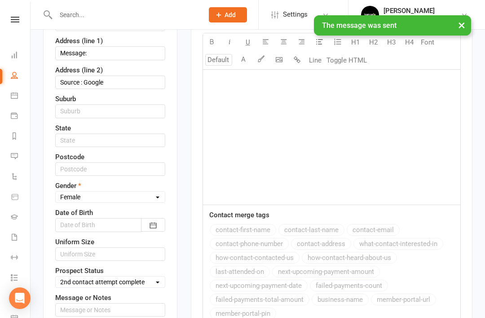
click at [156, 277] on select "Select Open Closed Website Lead Term Follow Up Waiting List Facebook Lead Re-Ta…" at bounding box center [110, 282] width 109 height 10
select select "3rd contact attempt complete"
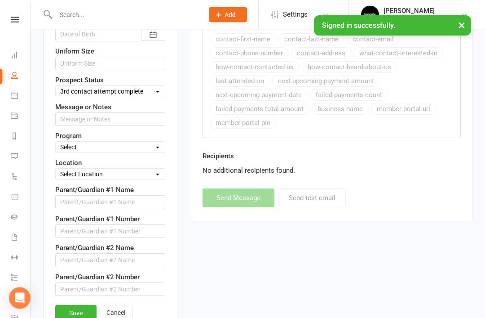
scroll to position [486, 0]
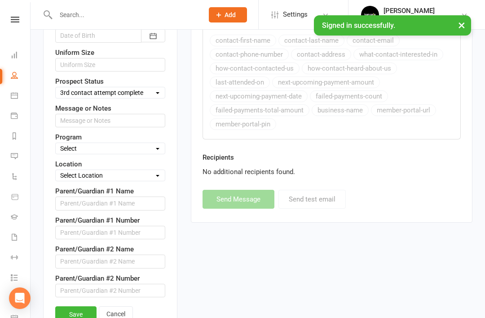
click at [71, 306] on link "Save" at bounding box center [75, 314] width 41 height 16
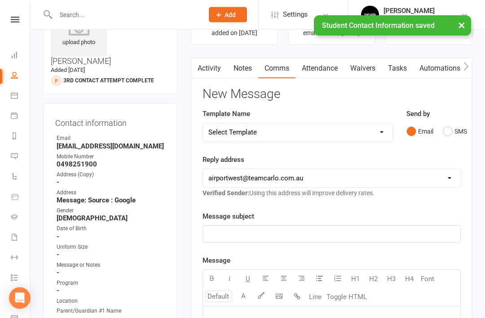
scroll to position [45, 0]
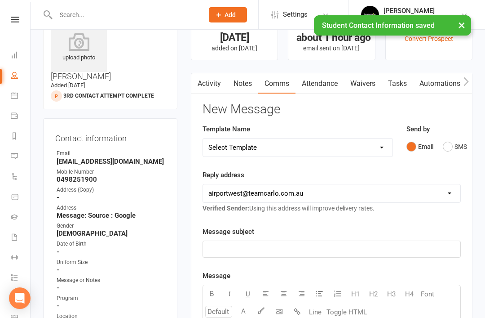
click at [213, 83] on link "Activity" at bounding box center [209, 83] width 36 height 21
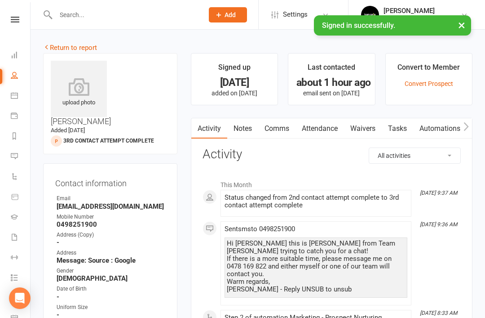
click at [60, 50] on link "Return to report" at bounding box center [70, 48] width 54 height 8
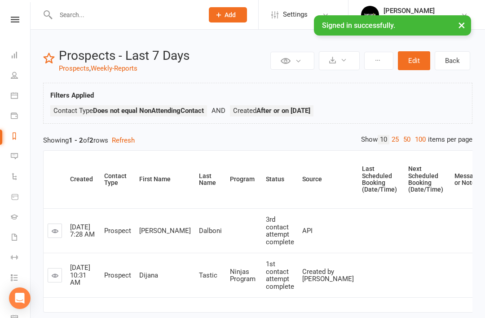
scroll to position [13, 0]
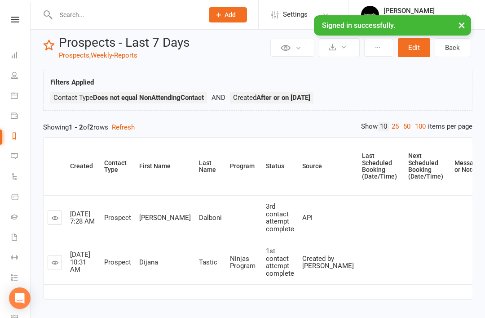
click at [57, 263] on link at bounding box center [55, 262] width 14 height 14
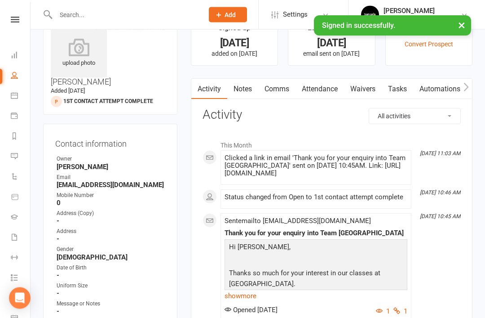
scroll to position [45, 0]
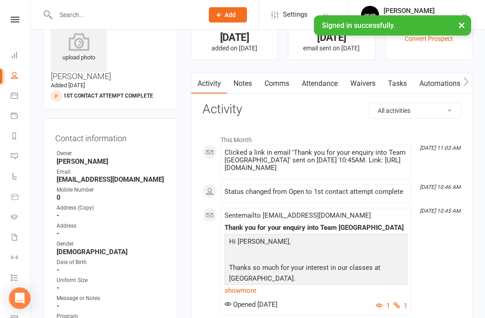
click at [239, 289] on link "show more" at bounding box center [316, 290] width 183 height 13
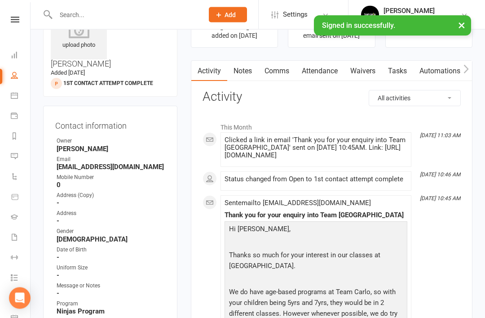
scroll to position [0, 0]
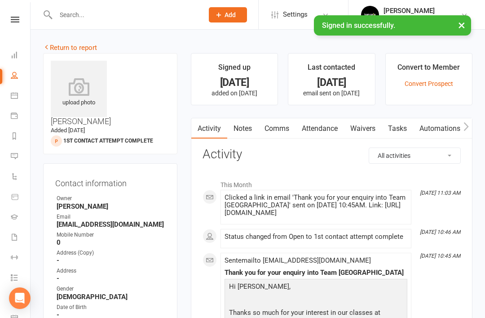
click at [61, 49] on link "Return to report" at bounding box center [70, 48] width 54 height 8
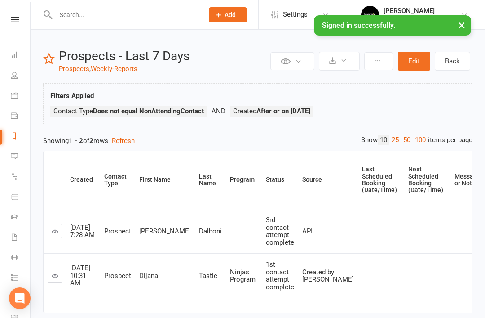
click at [57, 272] on icon at bounding box center [55, 275] width 7 height 7
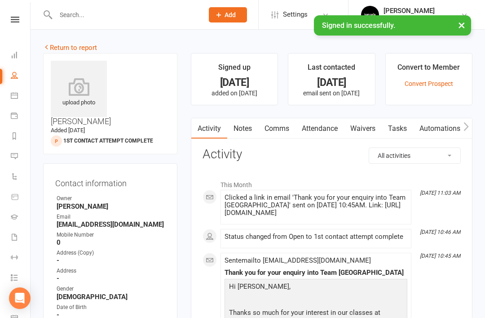
click at [53, 44] on link "Return to report" at bounding box center [70, 48] width 54 height 8
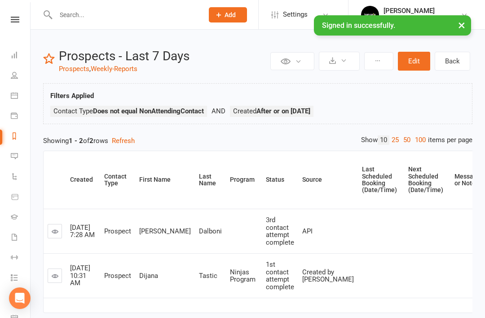
click at [17, 49] on link "Dashboard" at bounding box center [21, 56] width 20 height 20
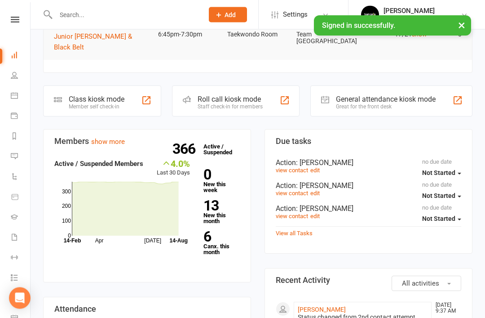
scroll to position [199, 0]
click at [297, 230] on link "View all Tasks" at bounding box center [294, 233] width 37 height 7
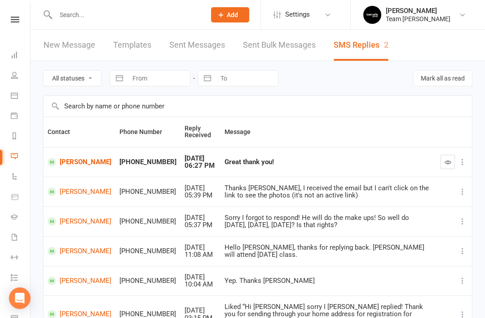
click at [14, 134] on icon at bounding box center [14, 135] width 7 height 7
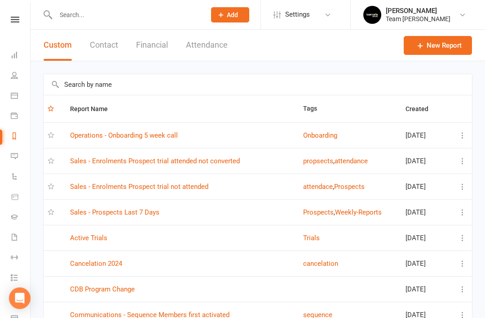
click at [141, 212] on link "Sales - Prospects Last 7 Days" at bounding box center [114, 212] width 89 height 8
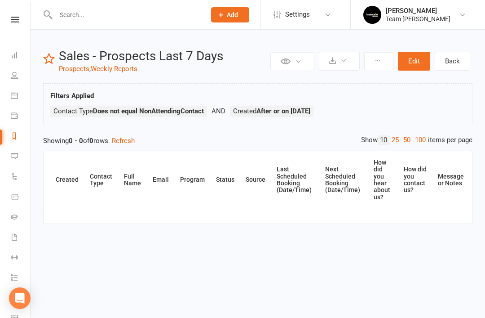
click at [15, 75] on icon at bounding box center [14, 74] width 7 height 7
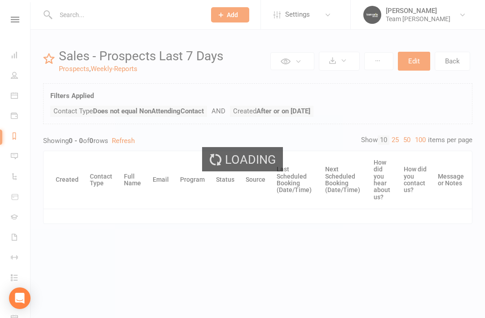
select select "50"
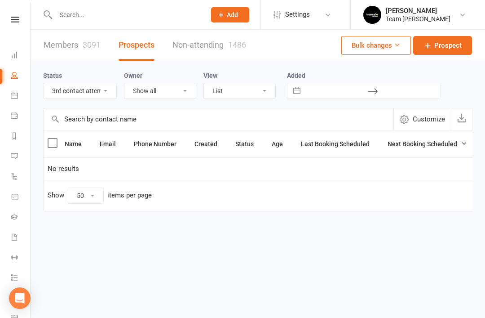
click at [111, 93] on select "All (No status set) (Invalid status) Open Closed Website Lead Term Follow Up Wa…" at bounding box center [80, 90] width 73 height 15
click at [106, 96] on select "All (No status set) (Invalid status) Open Closed Website Lead Term Follow Up Wa…" at bounding box center [80, 90] width 73 height 15
click at [104, 95] on select "All (No status set) (Invalid status) Open Closed Website Lead Term Follow Up Wa…" at bounding box center [80, 90] width 73 height 15
select select "3rd contact attempt complete"
click at [19, 60] on link "Dashboard" at bounding box center [21, 56] width 20 height 20
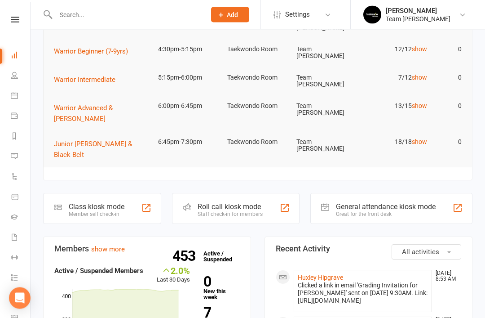
scroll to position [84, 0]
click at [16, 274] on icon at bounding box center [14, 277] width 7 height 7
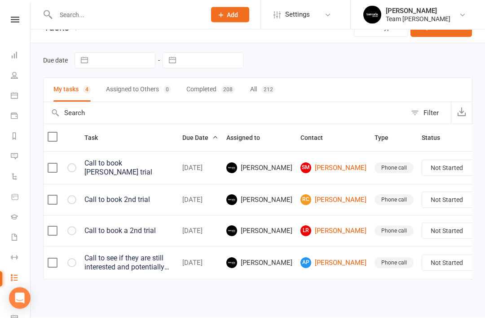
scroll to position [22, 0]
